Goal: Information Seeking & Learning: Check status

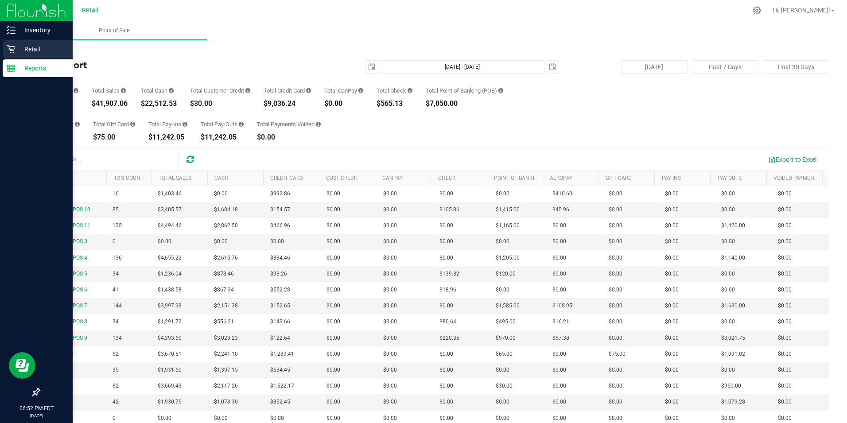
click at [28, 49] on p "Retail" at bounding box center [42, 49] width 53 height 11
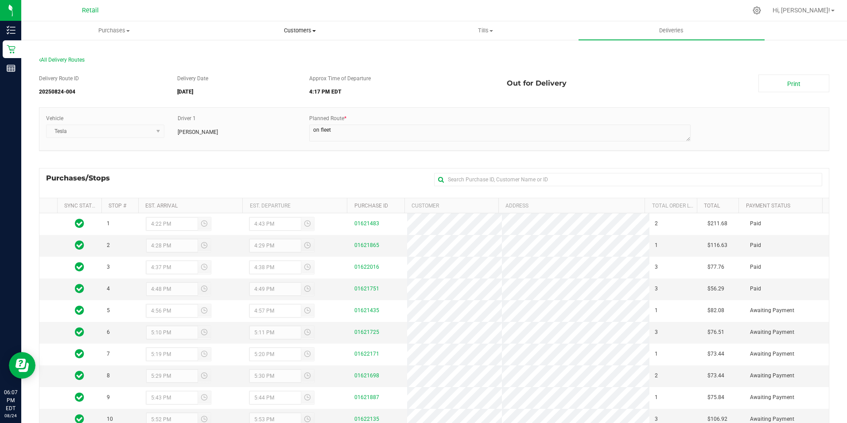
scroll to position [44, 0]
click at [312, 33] on span "Customers" at bounding box center [299, 31] width 185 height 8
click at [248, 53] on span "All customers" at bounding box center [239, 54] width 64 height 8
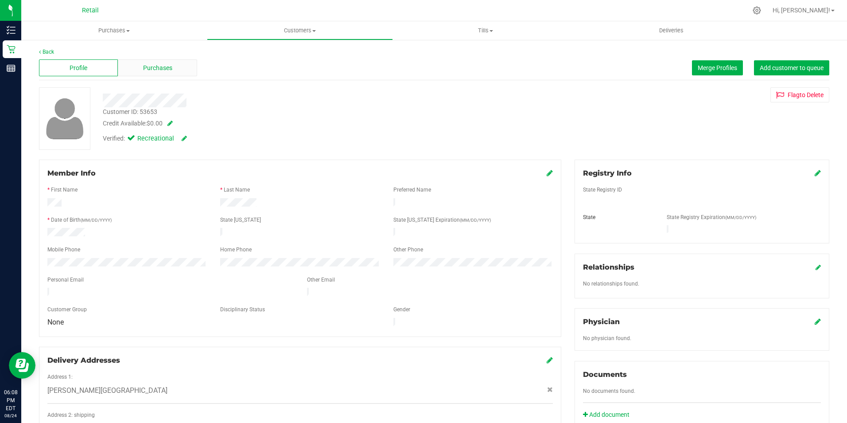
click at [152, 62] on div "Purchases" at bounding box center [157, 67] width 79 height 17
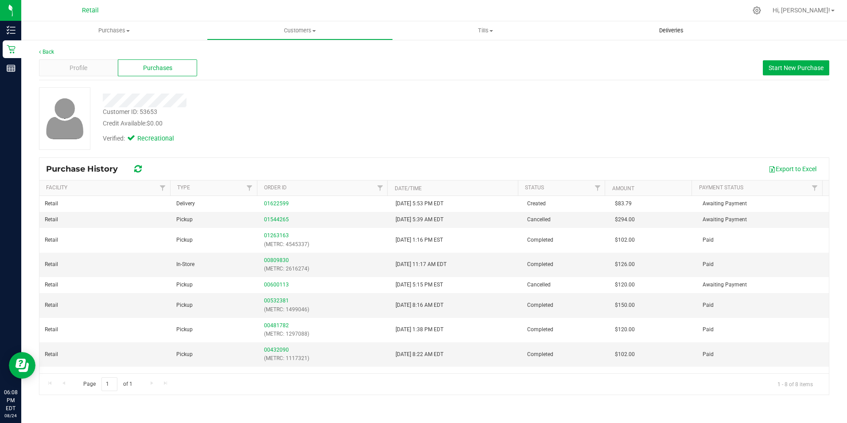
click at [686, 28] on span "Deliveries" at bounding box center [671, 31] width 48 height 8
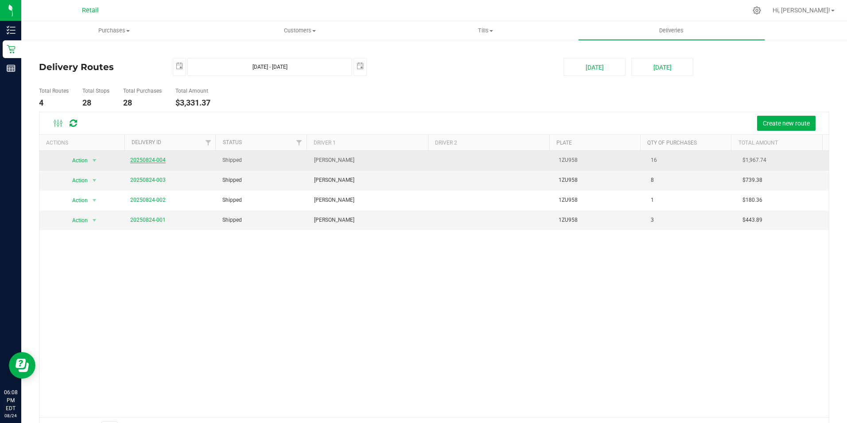
click at [151, 160] on link "20250824-004" at bounding box center [147, 160] width 35 height 6
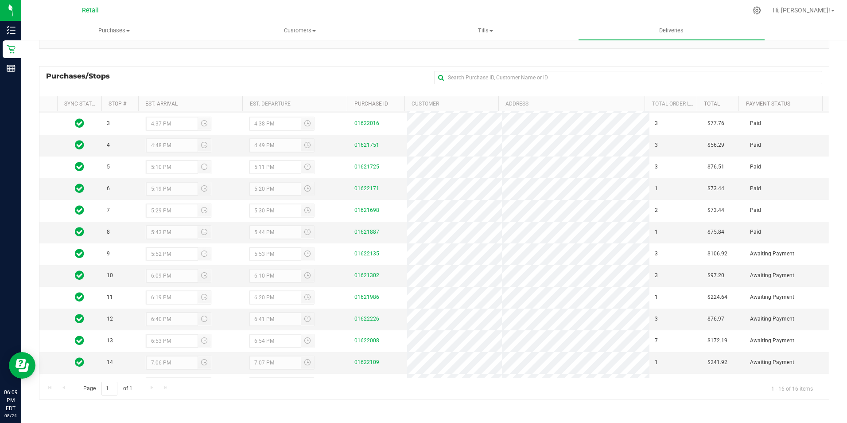
scroll to position [81, 0]
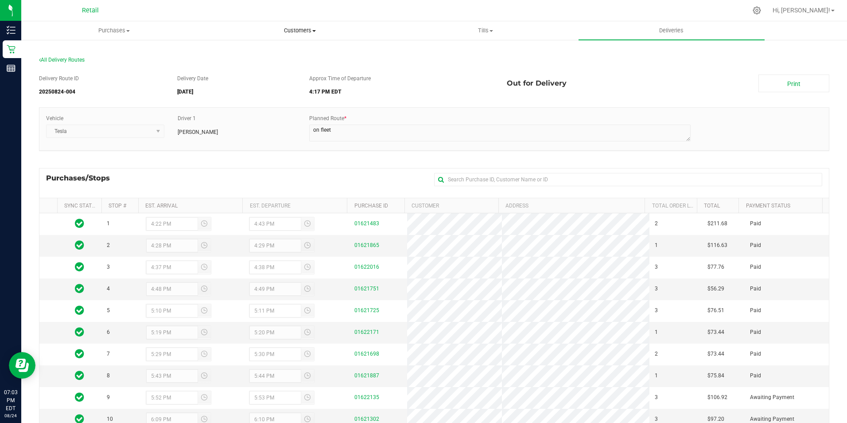
scroll to position [81, 0]
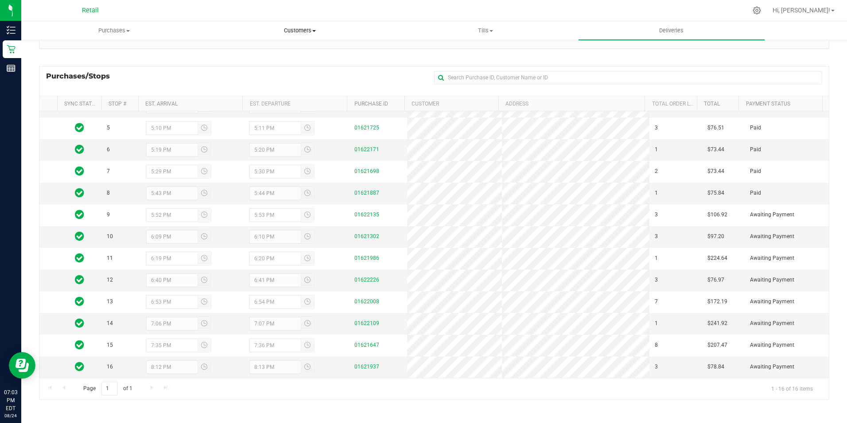
drag, startPoint x: 298, startPoint y: 26, endPoint x: 303, endPoint y: 26, distance: 5.3
click at [298, 26] on uib-tab-heading "Customers All customers Add a new customer All physicians" at bounding box center [299, 31] width 185 height 18
click at [245, 53] on span "All customers" at bounding box center [239, 54] width 64 height 8
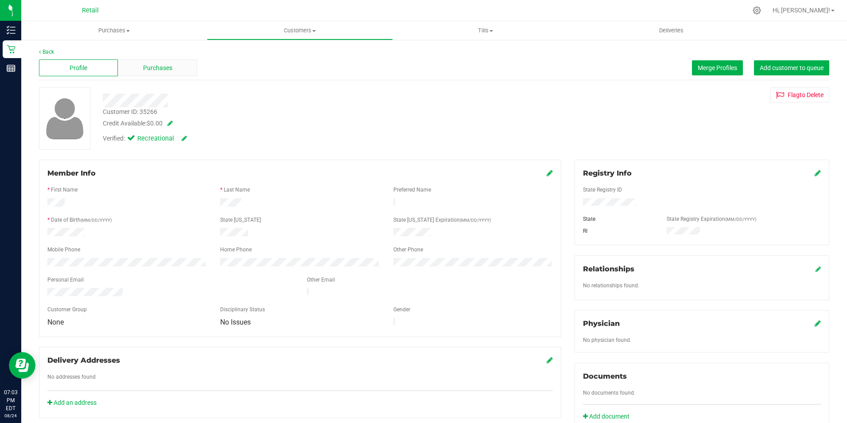
click at [159, 63] on span "Purchases" at bounding box center [157, 67] width 29 height 9
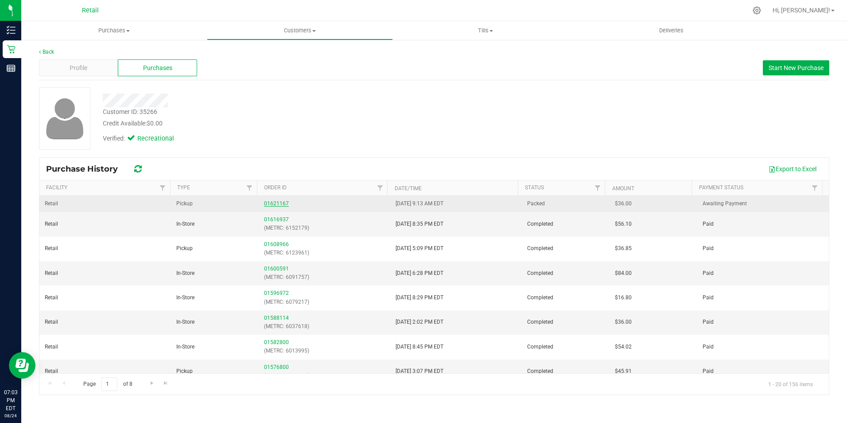
click at [267, 204] on link "01621167" at bounding box center [276, 203] width 25 height 6
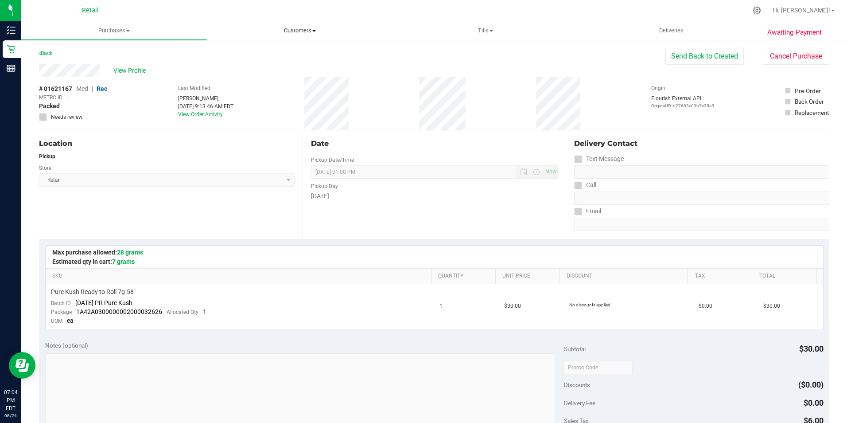
click at [300, 26] on uib-tab-heading "Customers All customers Add a new customer All physicians" at bounding box center [299, 31] width 185 height 18
click at [255, 50] on span "All customers" at bounding box center [239, 54] width 64 height 8
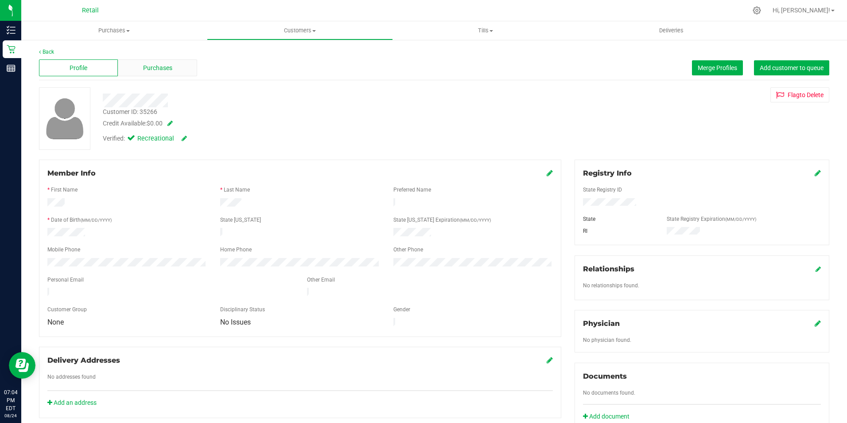
click at [170, 69] on span "Purchases" at bounding box center [157, 67] width 29 height 9
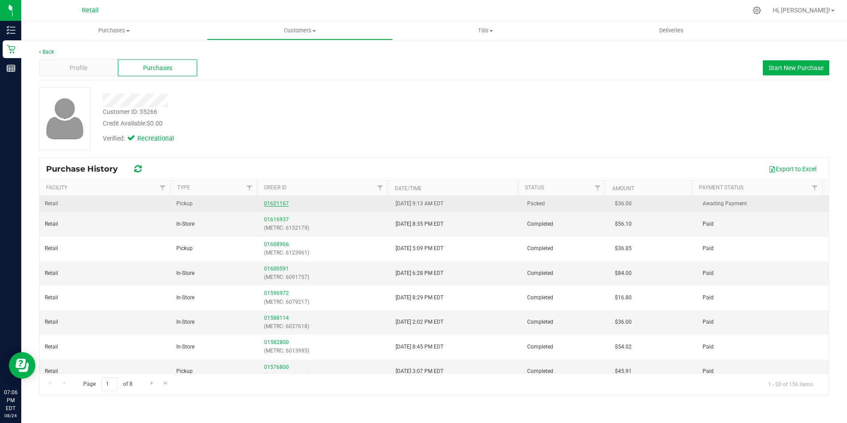
click at [276, 202] on link "01621167" at bounding box center [276, 203] width 25 height 6
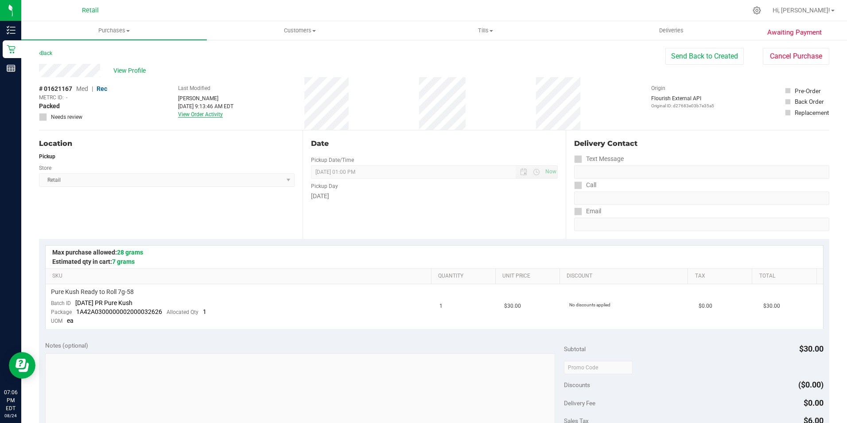
click at [212, 113] on link "View Order Activity" at bounding box center [200, 114] width 45 height 6
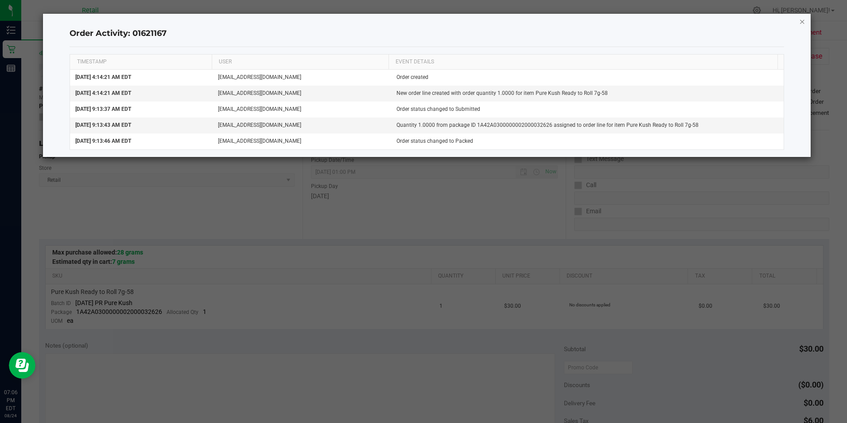
click at [803, 20] on icon "button" at bounding box center [802, 21] width 6 height 11
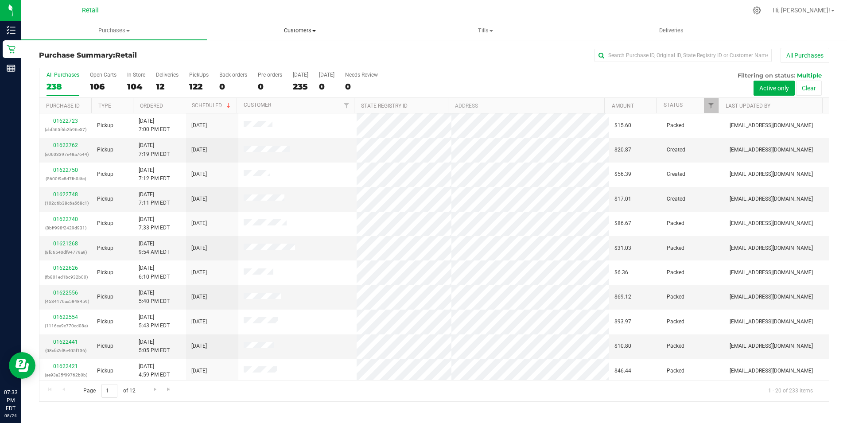
click at [314, 34] on span "Customers" at bounding box center [299, 31] width 185 height 8
click at [269, 54] on span "All customers" at bounding box center [239, 54] width 64 height 8
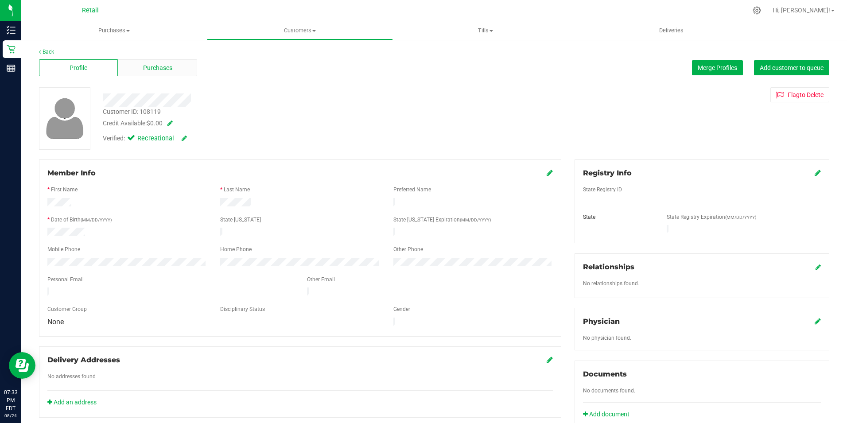
click at [148, 69] on span "Purchases" at bounding box center [157, 67] width 29 height 9
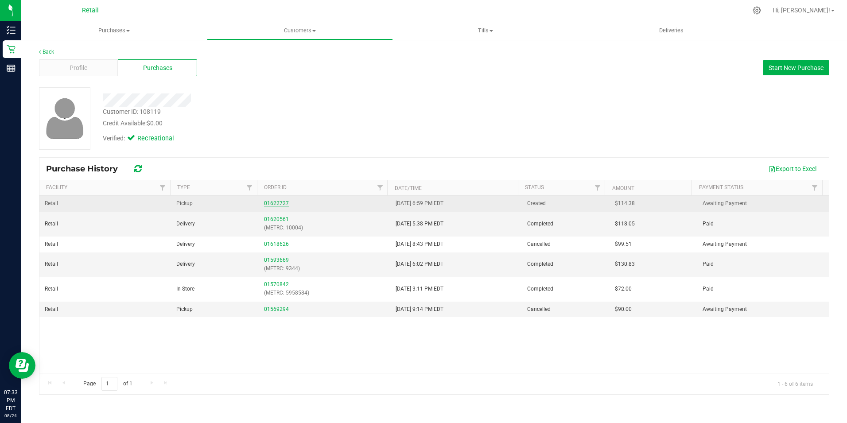
click at [270, 201] on link "01622727" at bounding box center [276, 203] width 25 height 6
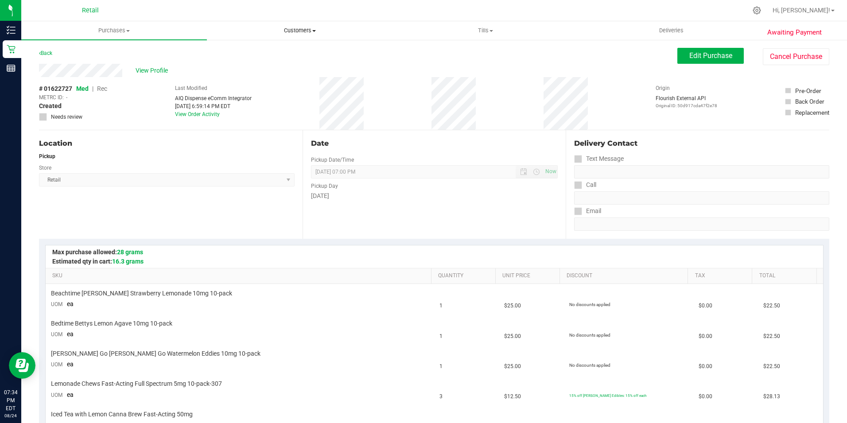
click at [290, 28] on span "Customers" at bounding box center [299, 31] width 185 height 8
click at [249, 50] on span "All customers" at bounding box center [239, 54] width 64 height 8
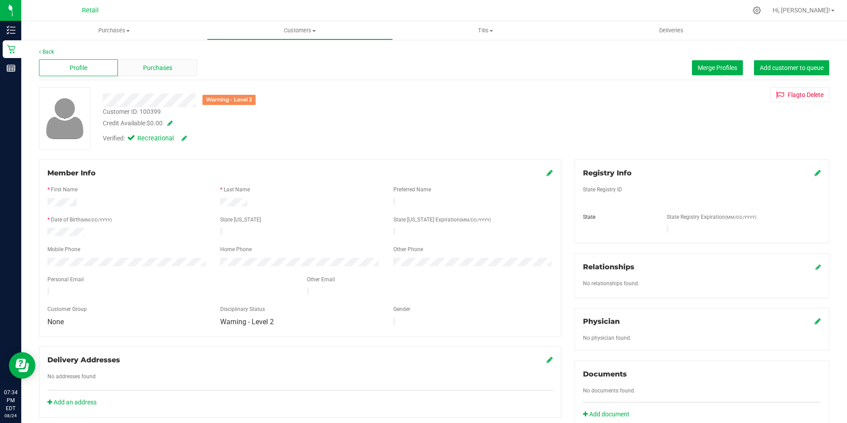
click at [151, 66] on span "Purchases" at bounding box center [157, 67] width 29 height 9
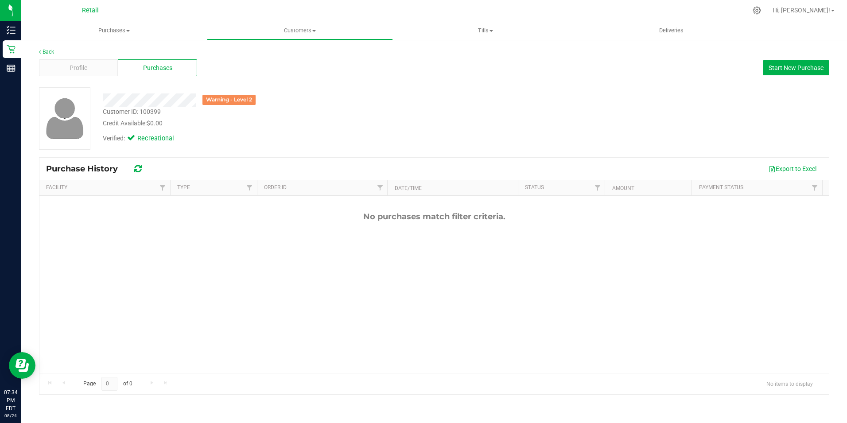
click at [54, 47] on div "Back Profile Purchases Start New Purchase Warning - Level 2 Customer ID: 100399…" at bounding box center [434, 221] width 826 height 365
click at [49, 51] on link "Back" at bounding box center [46, 52] width 15 height 6
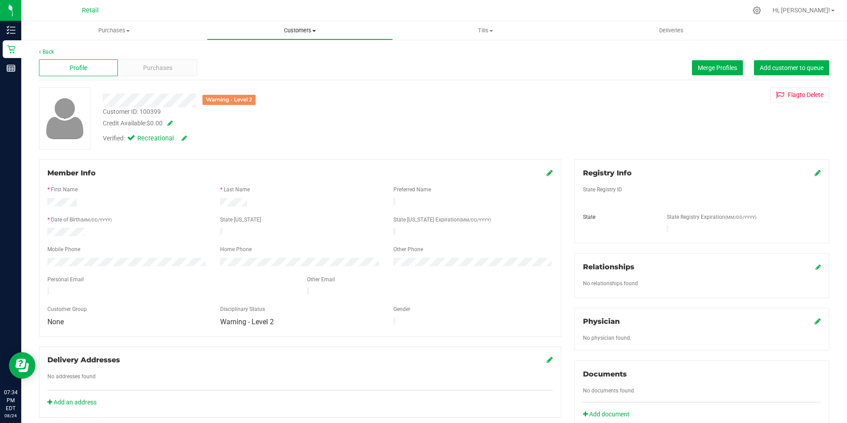
click at [302, 31] on span "Customers" at bounding box center [299, 31] width 185 height 8
click at [241, 50] on span "All customers" at bounding box center [239, 54] width 64 height 8
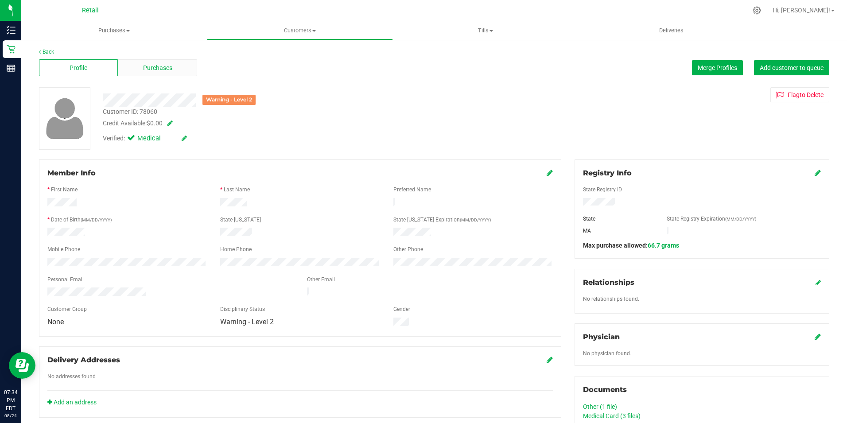
click at [157, 67] on span "Purchases" at bounding box center [157, 67] width 29 height 9
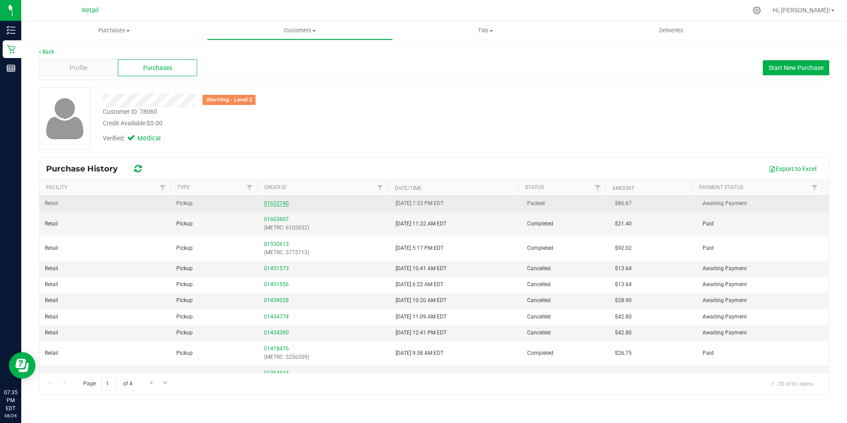
click at [273, 202] on link "01622740" at bounding box center [276, 203] width 25 height 6
